Goal: Information Seeking & Learning: Find specific fact

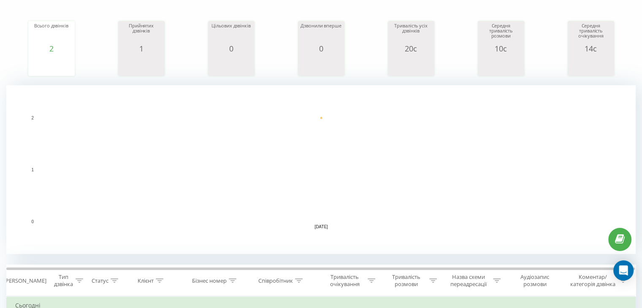
scroll to position [253, 0]
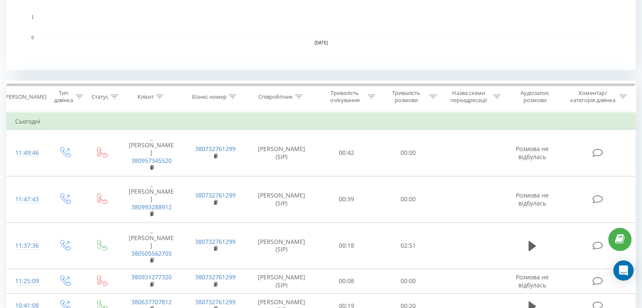
scroll to position [295, 0]
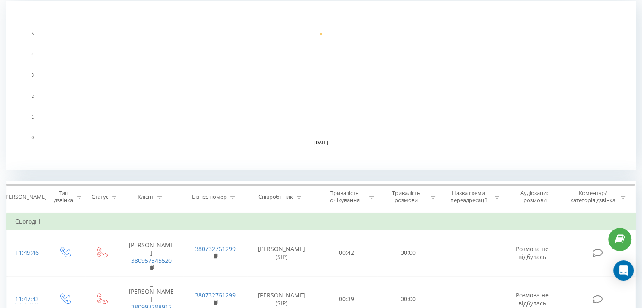
scroll to position [186, 0]
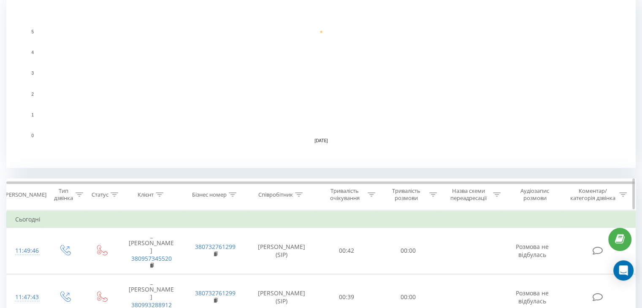
click at [299, 194] on icon at bounding box center [299, 194] width 8 height 4
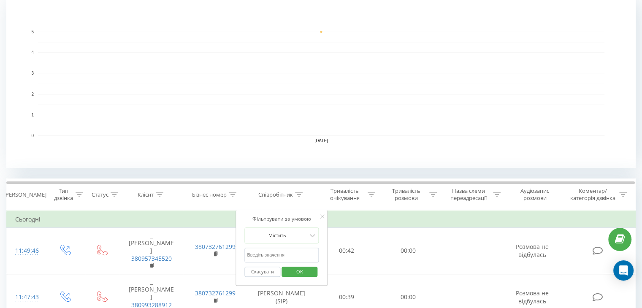
click at [273, 254] on input "text" at bounding box center [281, 255] width 74 height 15
type input "[PERSON_NAME]"
click at [302, 271] on span "OK" at bounding box center [300, 271] width 24 height 13
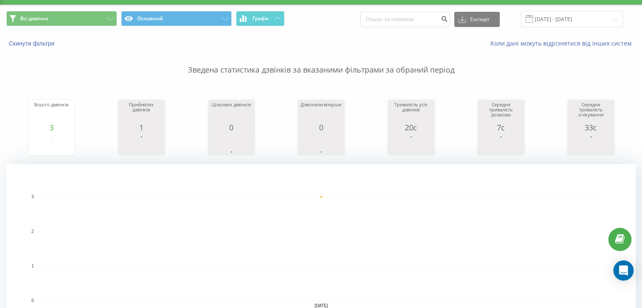
scroll to position [211, 0]
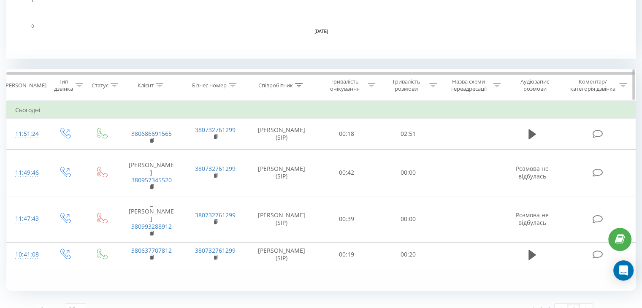
scroll to position [295, 0]
click at [299, 83] on icon at bounding box center [299, 85] width 8 height 4
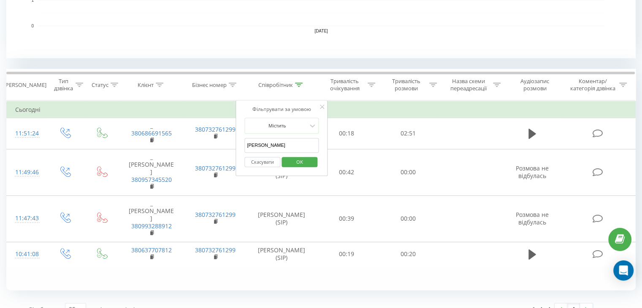
click at [265, 159] on button "Скасувати" at bounding box center [262, 162] width 36 height 11
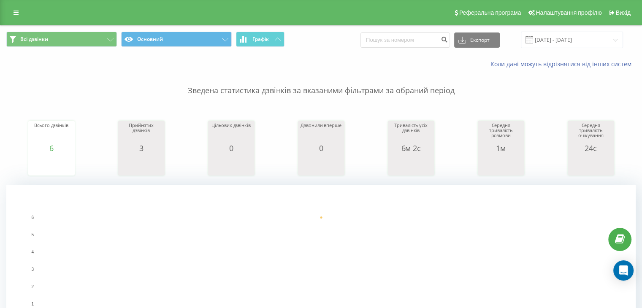
scroll to position [295, 0]
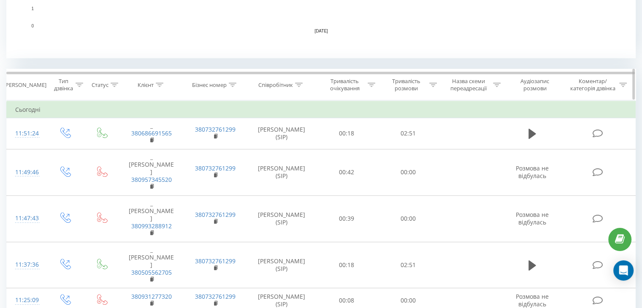
click at [297, 85] on icon at bounding box center [299, 85] width 8 height 4
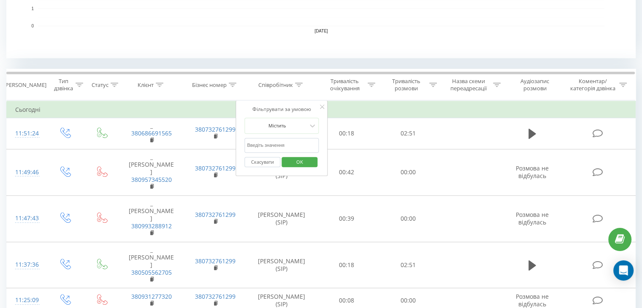
drag, startPoint x: 272, startPoint y: 143, endPoint x: 272, endPoint y: 151, distance: 7.2
click at [272, 143] on input "[PERSON_NAME]" at bounding box center [281, 145] width 74 height 15
type input "[PERSON_NAME]"
click at [321, 158] on div "Фільтрувати за умовою Містить [PERSON_NAME] Скасувати OK" at bounding box center [281, 138] width 92 height 76
click at [316, 160] on button "OK" at bounding box center [299, 162] width 36 height 11
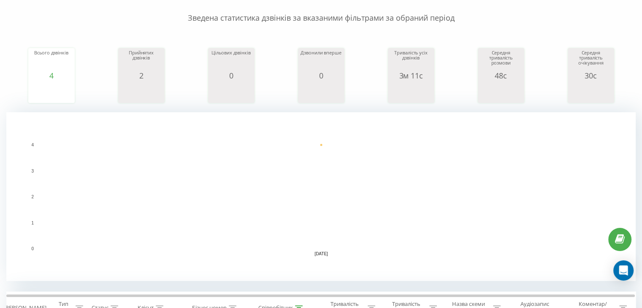
scroll to position [14, 0]
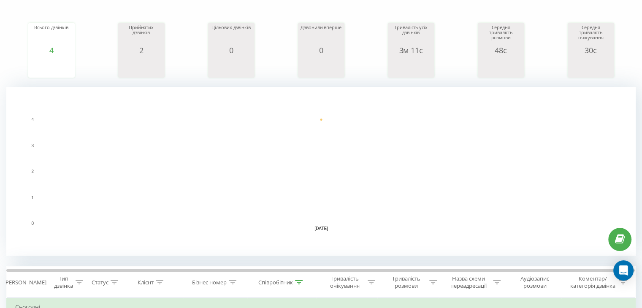
scroll to position [309, 0]
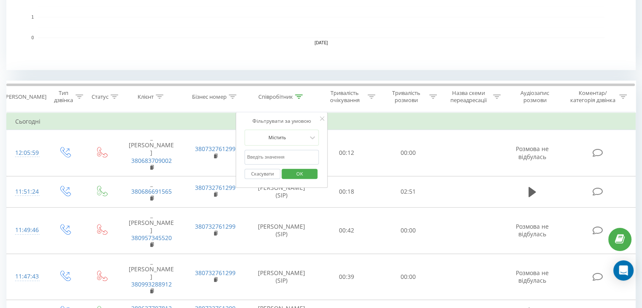
scroll to position [304, 0]
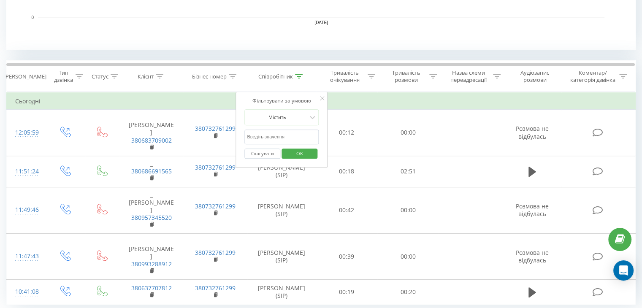
click at [258, 134] on input "text" at bounding box center [281, 137] width 74 height 15
click at [292, 153] on span "OK" at bounding box center [300, 153] width 24 height 13
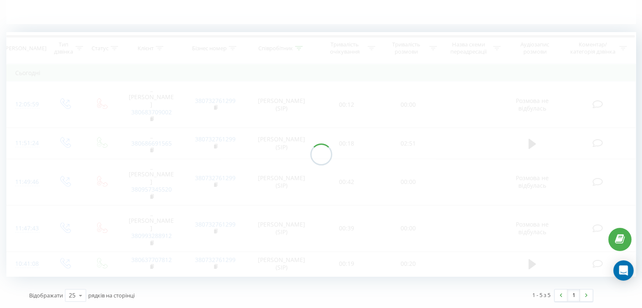
scroll to position [191, 0]
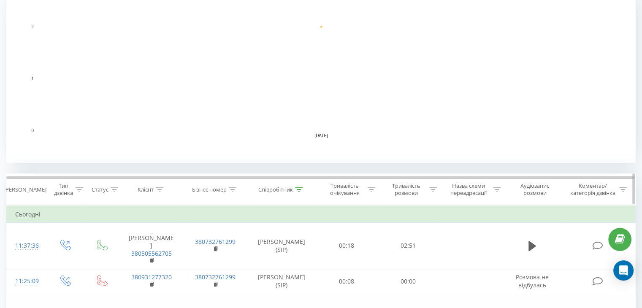
click at [297, 189] on icon at bounding box center [299, 189] width 8 height 4
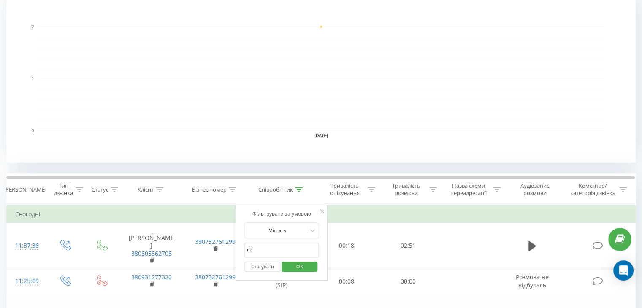
click at [253, 249] on input "ne" at bounding box center [281, 250] width 74 height 15
type input "n"
click at [253, 249] on input "text" at bounding box center [281, 250] width 74 height 15
type input "Анна"
click at [301, 261] on span "OK" at bounding box center [300, 266] width 24 height 13
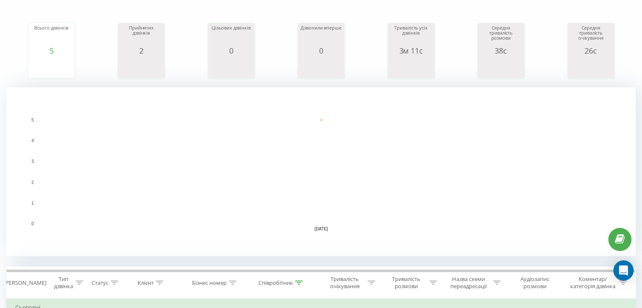
scroll to position [295, 0]
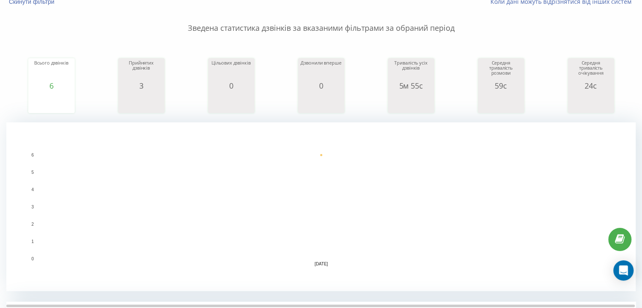
scroll to position [55, 0]
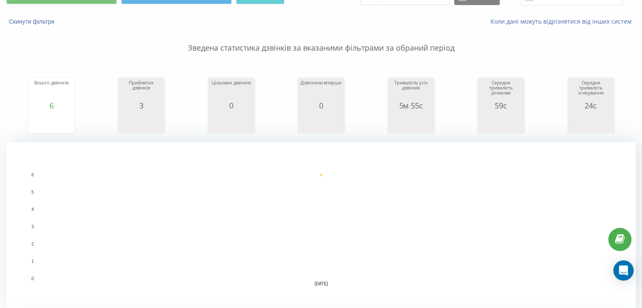
scroll to position [29, 0]
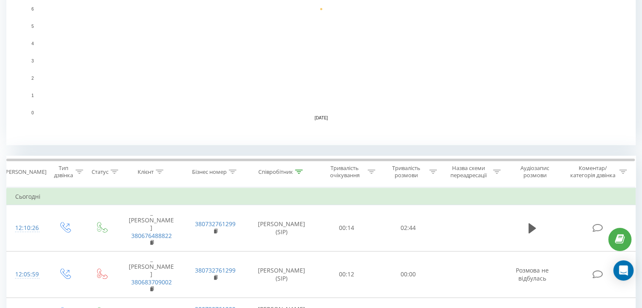
scroll to position [210, 0]
click at [299, 173] on div at bounding box center [299, 170] width 8 height 7
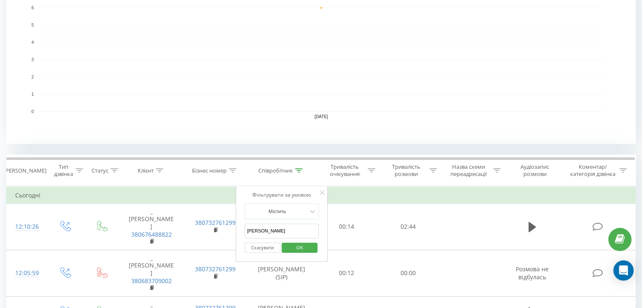
drag, startPoint x: 263, startPoint y: 230, endPoint x: 240, endPoint y: 231, distance: 22.8
click at [240, 231] on div "Фільтрувати за умовою Містить Анна Скасувати OK" at bounding box center [281, 224] width 92 height 76
click at [251, 227] on input "text" at bounding box center [281, 231] width 74 height 15
type input "ne"
click at [295, 251] on span "OK" at bounding box center [300, 247] width 24 height 13
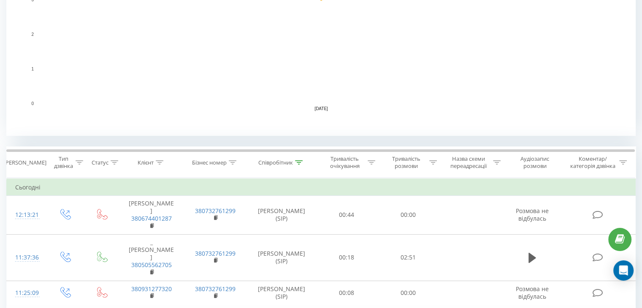
scroll to position [221, 0]
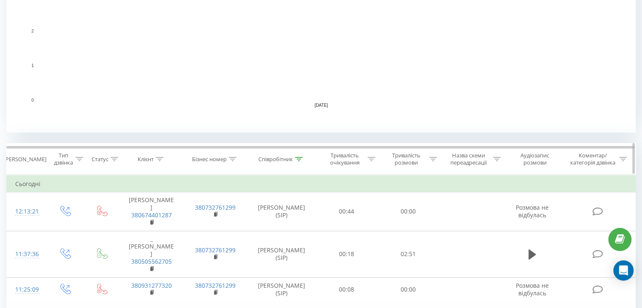
click at [300, 158] on icon at bounding box center [299, 159] width 8 height 4
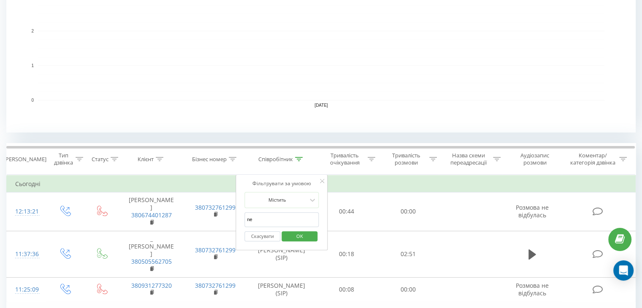
drag, startPoint x: 255, startPoint y: 216, endPoint x: 246, endPoint y: 215, distance: 9.3
click at [246, 215] on input "ne" at bounding box center [281, 219] width 74 height 15
click at [252, 221] on input "text" at bounding box center [281, 219] width 74 height 15
type input "[PERSON_NAME]"
click at [311, 235] on button "OK" at bounding box center [299, 236] width 36 height 11
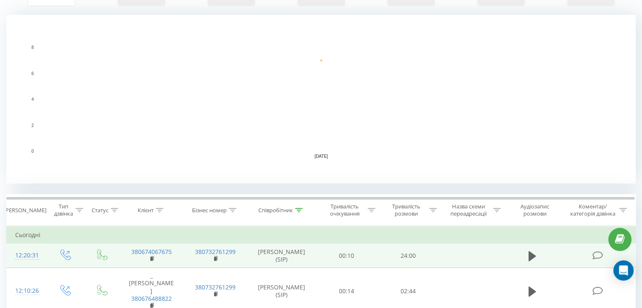
scroll to position [84, 0]
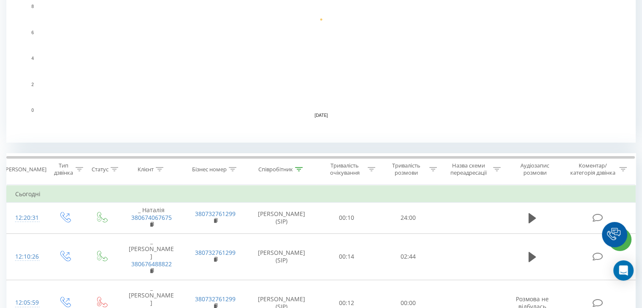
scroll to position [295, 0]
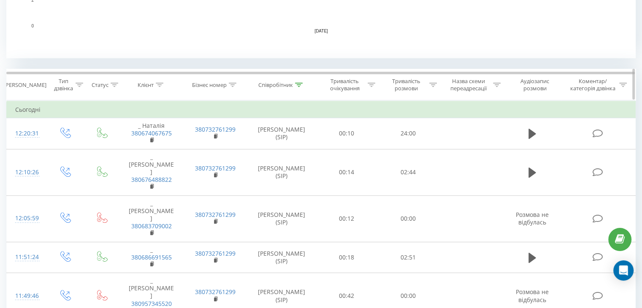
click at [299, 83] on icon at bounding box center [299, 85] width 8 height 4
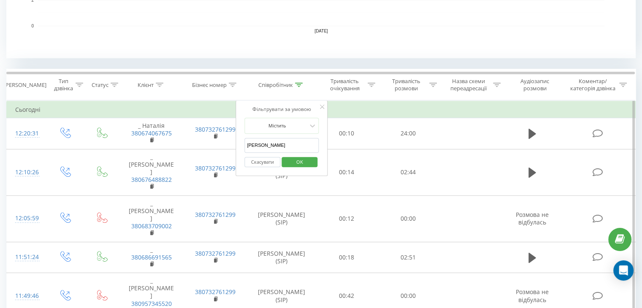
drag, startPoint x: 268, startPoint y: 144, endPoint x: 243, endPoint y: 146, distance: 25.8
click at [243, 146] on div "Фільтрувати за умовою Містить [PERSON_NAME] Скасувати OK" at bounding box center [281, 138] width 92 height 76
drag, startPoint x: 254, startPoint y: 144, endPoint x: 265, endPoint y: 153, distance: 14.0
click at [254, 144] on input "text" at bounding box center [281, 145] width 74 height 15
click at [288, 165] on span "OK" at bounding box center [300, 161] width 24 height 13
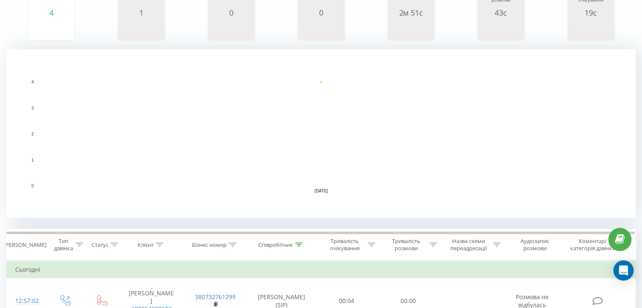
scroll to position [186, 0]
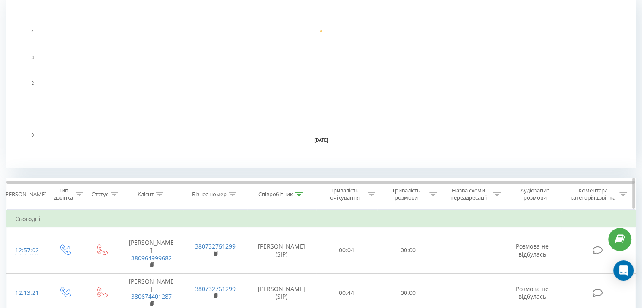
click at [299, 193] on icon at bounding box center [299, 194] width 8 height 4
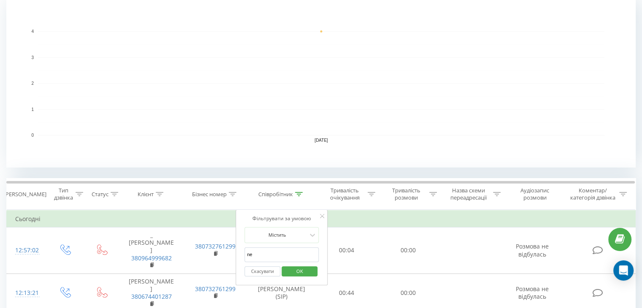
click at [266, 254] on input "ne" at bounding box center [281, 254] width 74 height 15
type input "n"
click at [272, 259] on input "text" at bounding box center [281, 254] width 74 height 15
type input "[PERSON_NAME]"
click at [293, 272] on span "OK" at bounding box center [300, 271] width 24 height 13
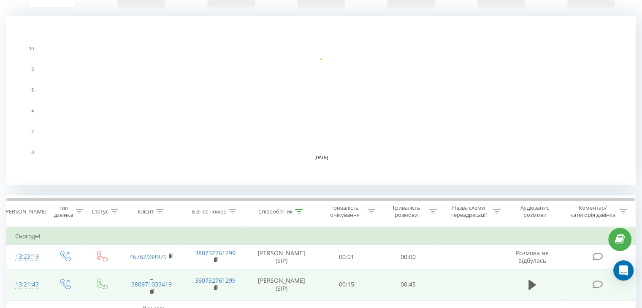
scroll to position [295, 0]
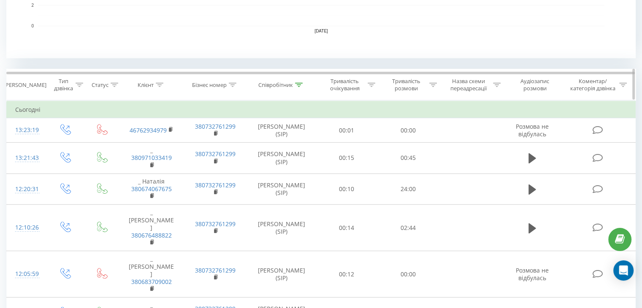
click at [300, 85] on icon at bounding box center [299, 85] width 8 height 4
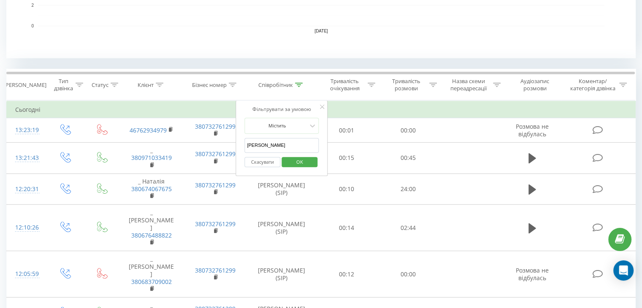
drag, startPoint x: 262, startPoint y: 145, endPoint x: 250, endPoint y: 146, distance: 12.7
click at [250, 146] on input "[PERSON_NAME]" at bounding box center [281, 145] width 74 height 15
type input "А"
click at [255, 153] on div "Скасувати OK" at bounding box center [281, 162] width 74 height 19
click at [262, 146] on input "text" at bounding box center [281, 145] width 74 height 15
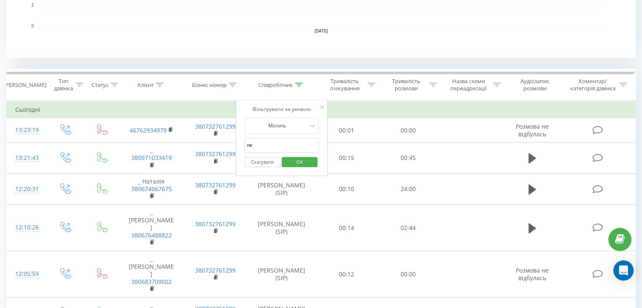
click at [299, 161] on span "OK" at bounding box center [300, 161] width 24 height 13
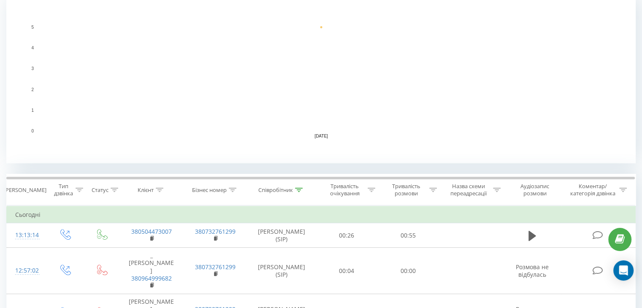
scroll to position [284, 0]
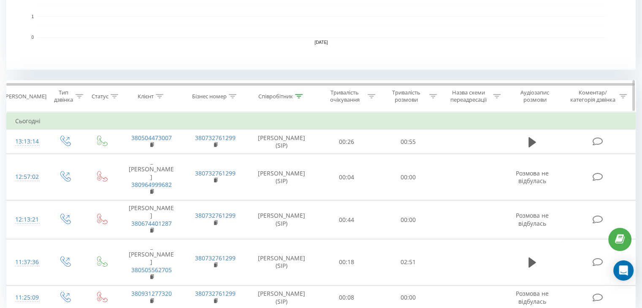
click at [300, 95] on icon at bounding box center [299, 96] width 8 height 4
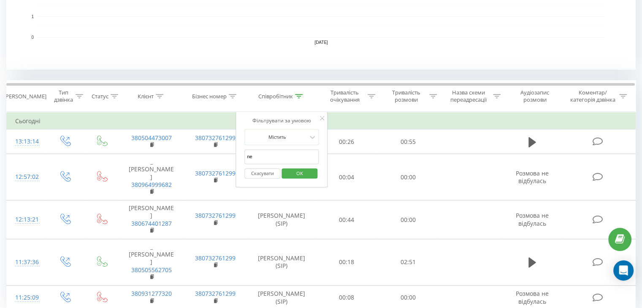
click at [268, 154] on input "ne" at bounding box center [281, 156] width 74 height 15
type input "n"
click at [272, 159] on input "text" at bounding box center [281, 156] width 74 height 15
type input "[PERSON_NAME]"
click at [304, 167] on span "OK" at bounding box center [300, 173] width 24 height 13
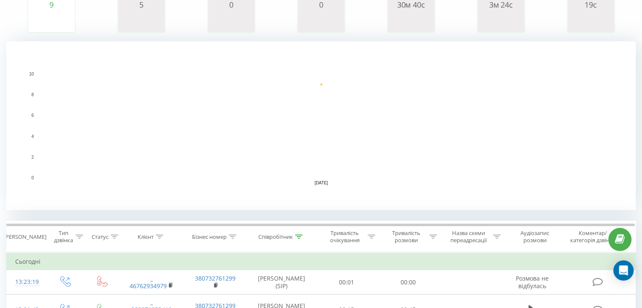
scroll to position [22, 0]
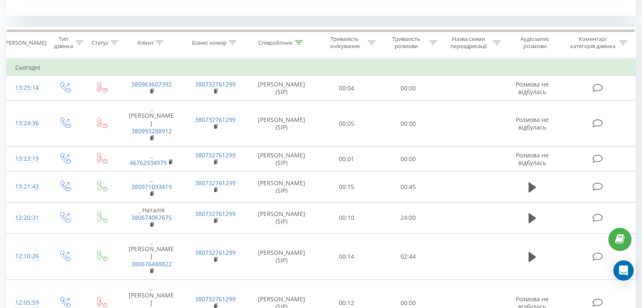
scroll to position [42, 0]
